Goal: Find specific page/section: Find specific page/section

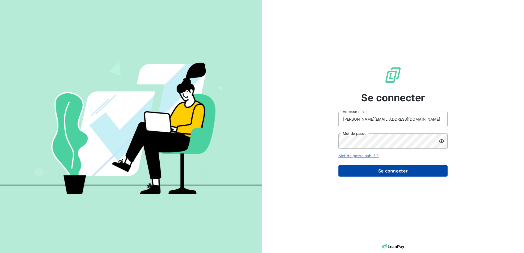
click at [398, 167] on button "Se connecter" at bounding box center [393, 170] width 109 height 11
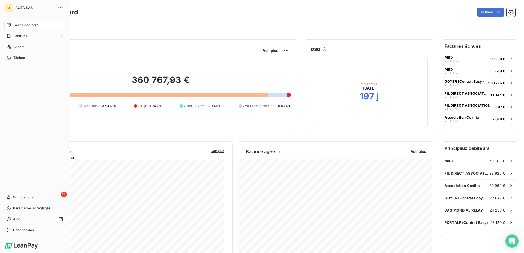
click at [17, 42] on nav "Tableau de bord Factures Clients Tâches" at bounding box center [34, 42] width 61 height 42
click at [18, 49] on span "Clients" at bounding box center [18, 47] width 11 height 5
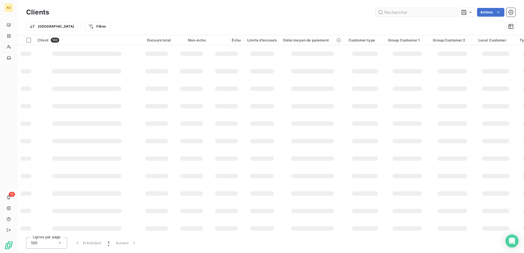
click at [417, 9] on input "text" at bounding box center [417, 12] width 82 height 9
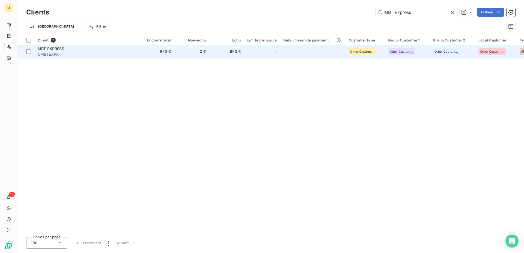
type input "MBT Express"
click at [57, 48] on span "MBT EXPRESS" at bounding box center [51, 48] width 27 height 5
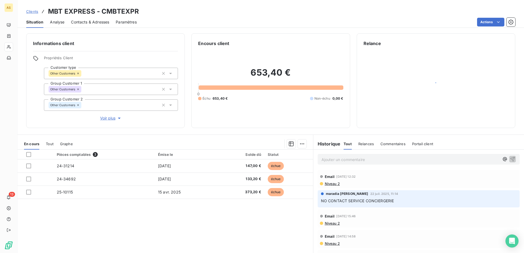
click at [79, 22] on span "Contacts & Adresses" at bounding box center [90, 21] width 38 height 5
